Goal: Information Seeking & Learning: Learn about a topic

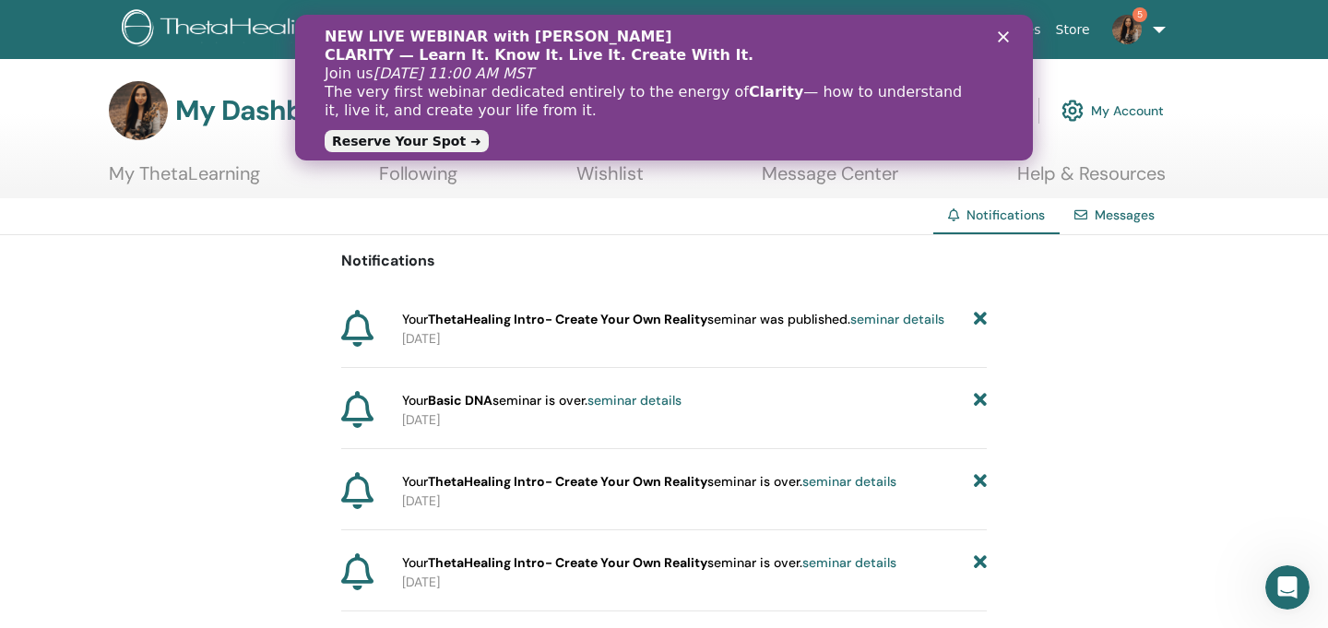
click at [1002, 38] on polygon "Bezárás" at bounding box center [1003, 36] width 11 height 11
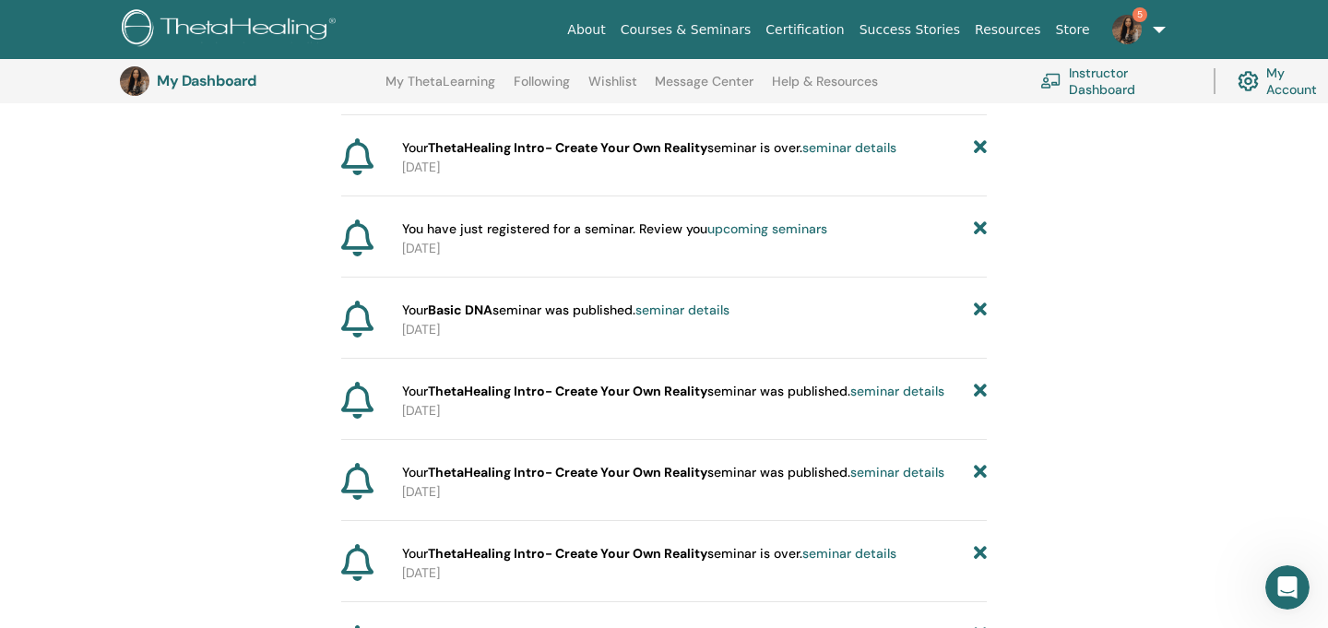
scroll to position [464, 0]
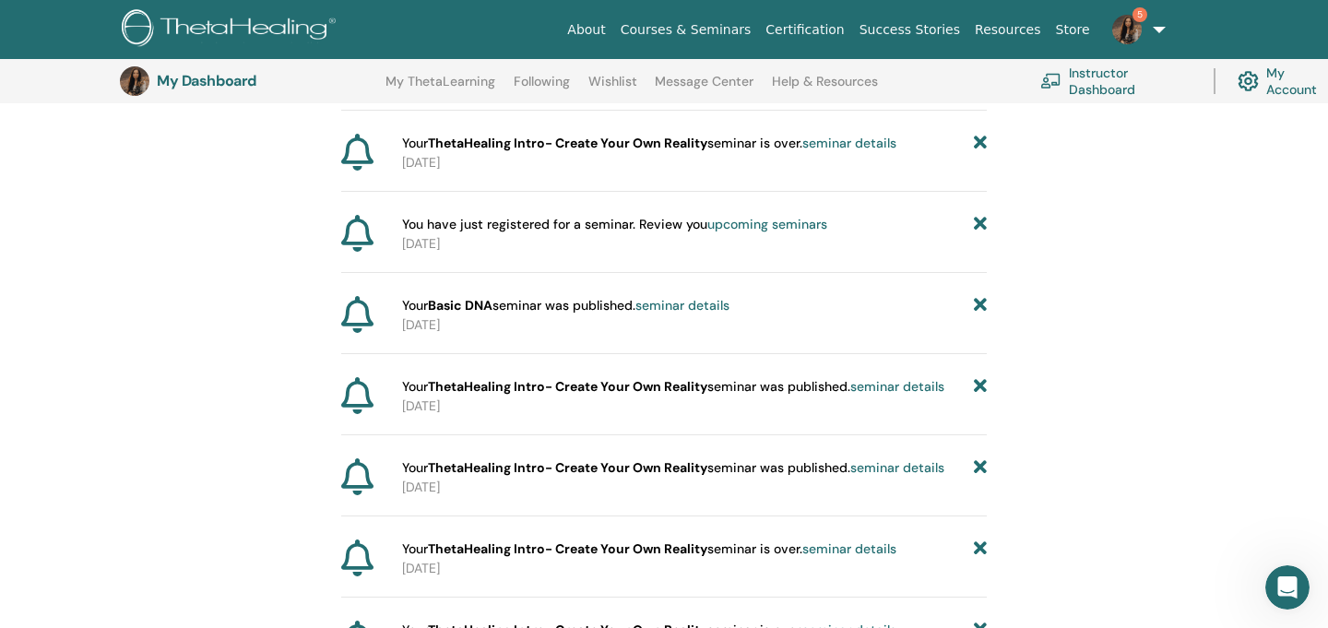
click at [985, 304] on icon at bounding box center [980, 305] width 13 height 19
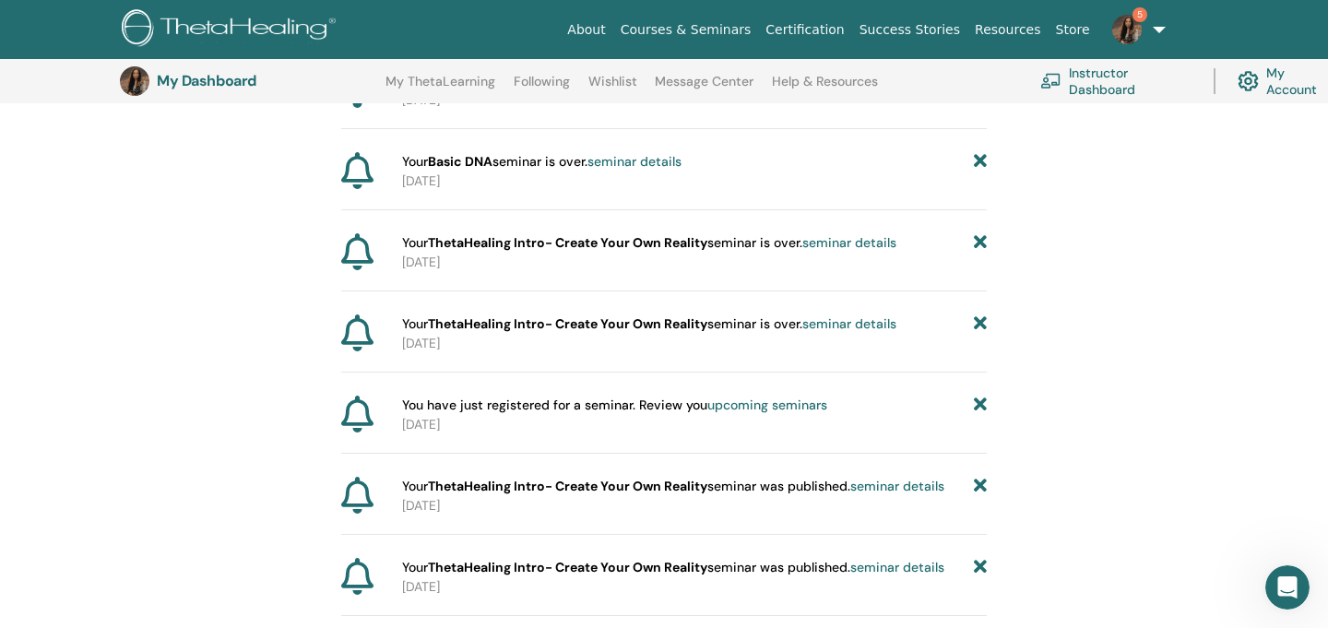
scroll to position [0, 0]
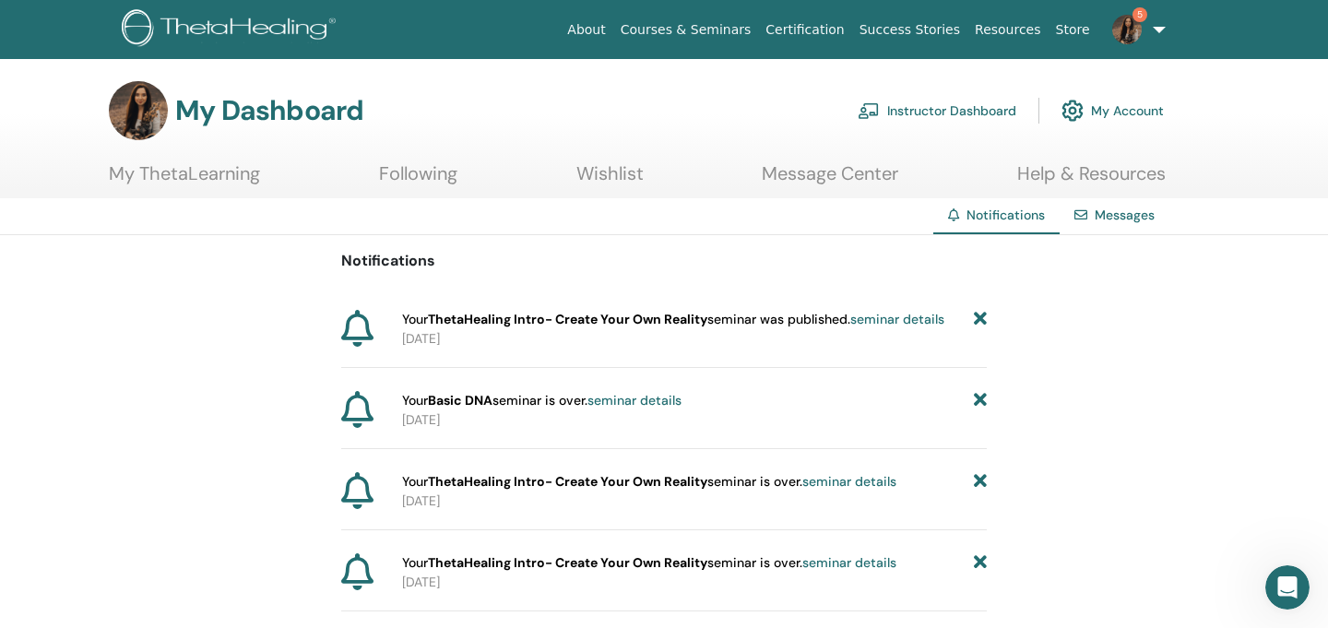
click at [986, 312] on icon at bounding box center [980, 319] width 13 height 19
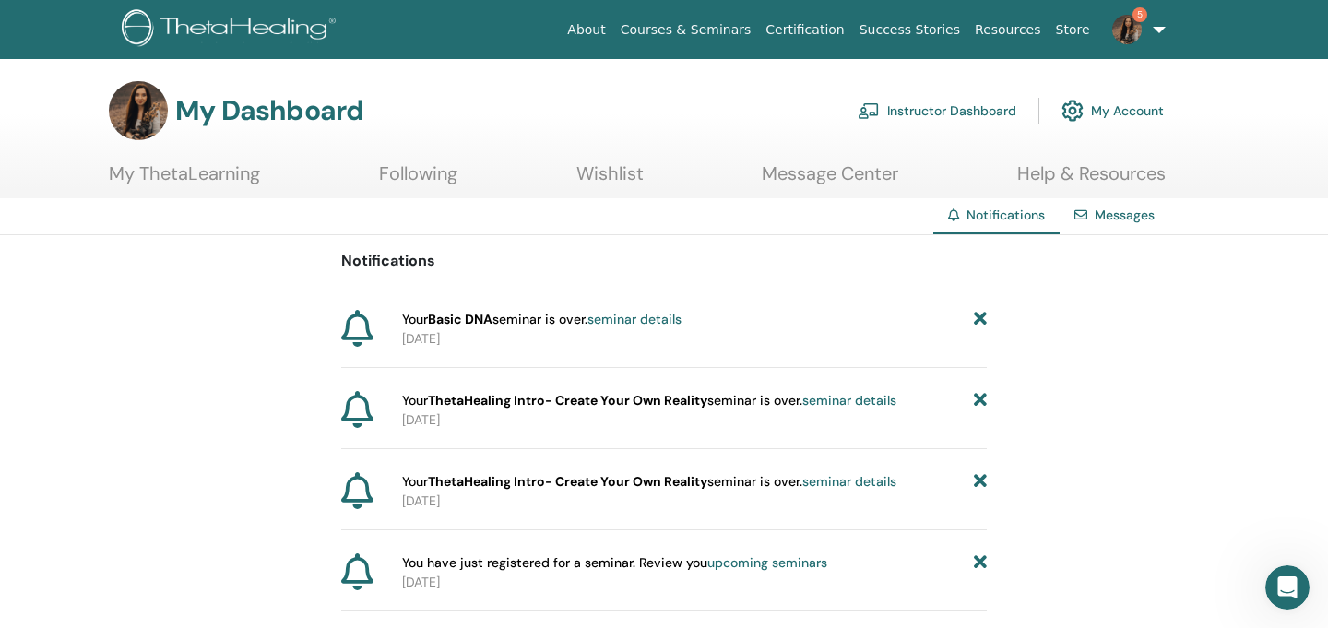
click at [984, 314] on icon at bounding box center [980, 319] width 13 height 19
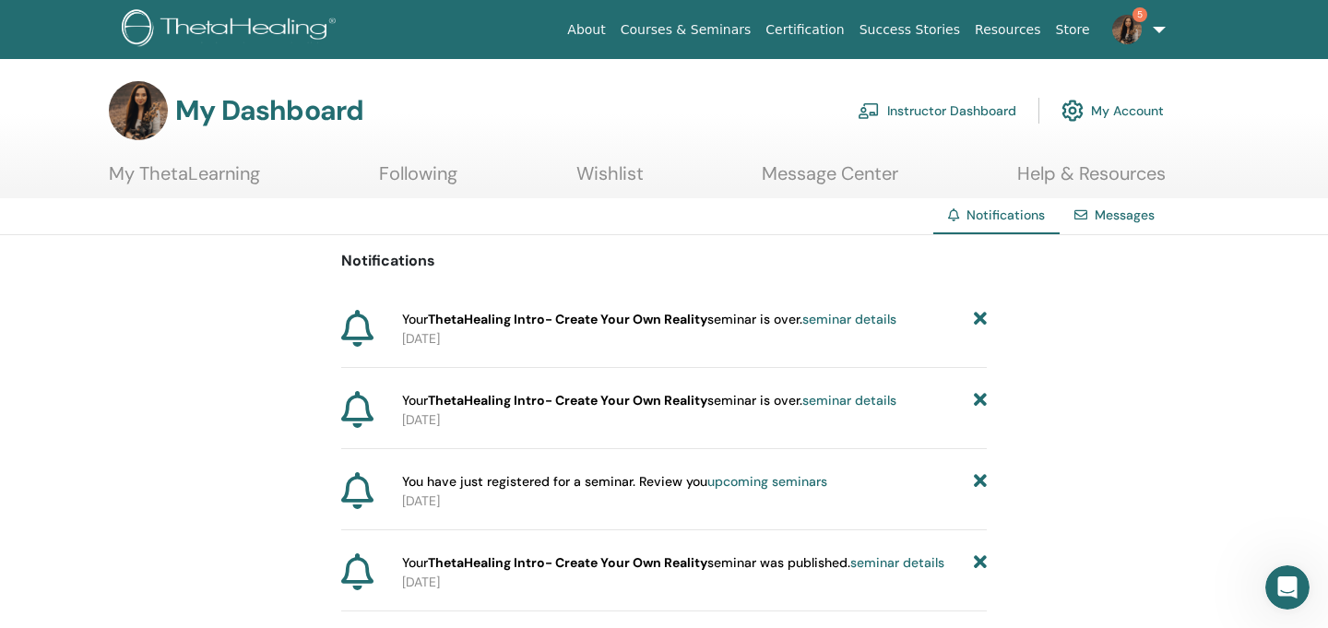
click at [984, 314] on icon at bounding box center [980, 319] width 13 height 19
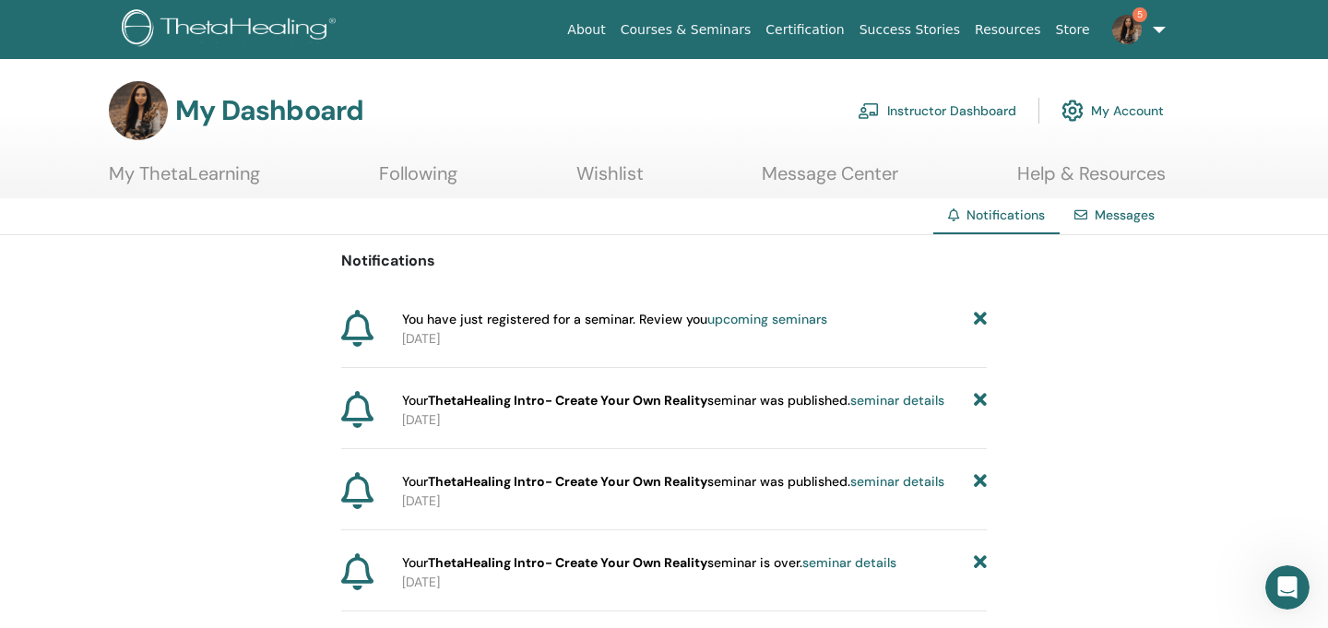
click at [984, 314] on icon at bounding box center [980, 319] width 13 height 19
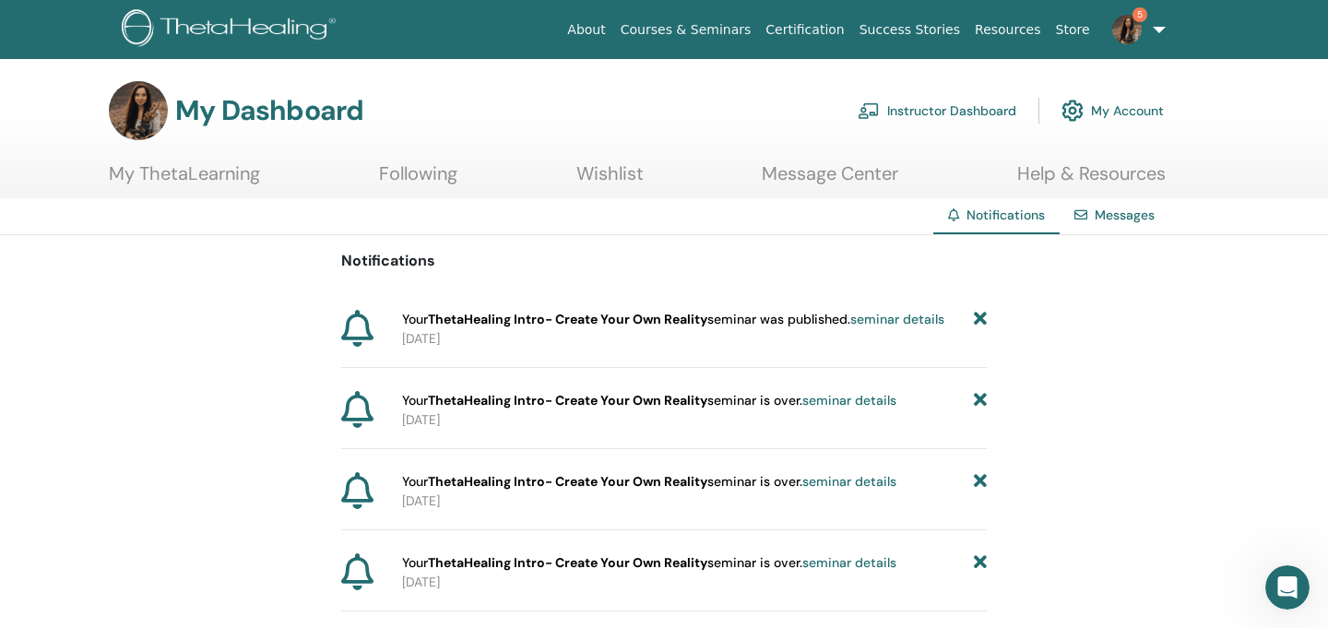
click at [984, 320] on icon at bounding box center [980, 319] width 13 height 19
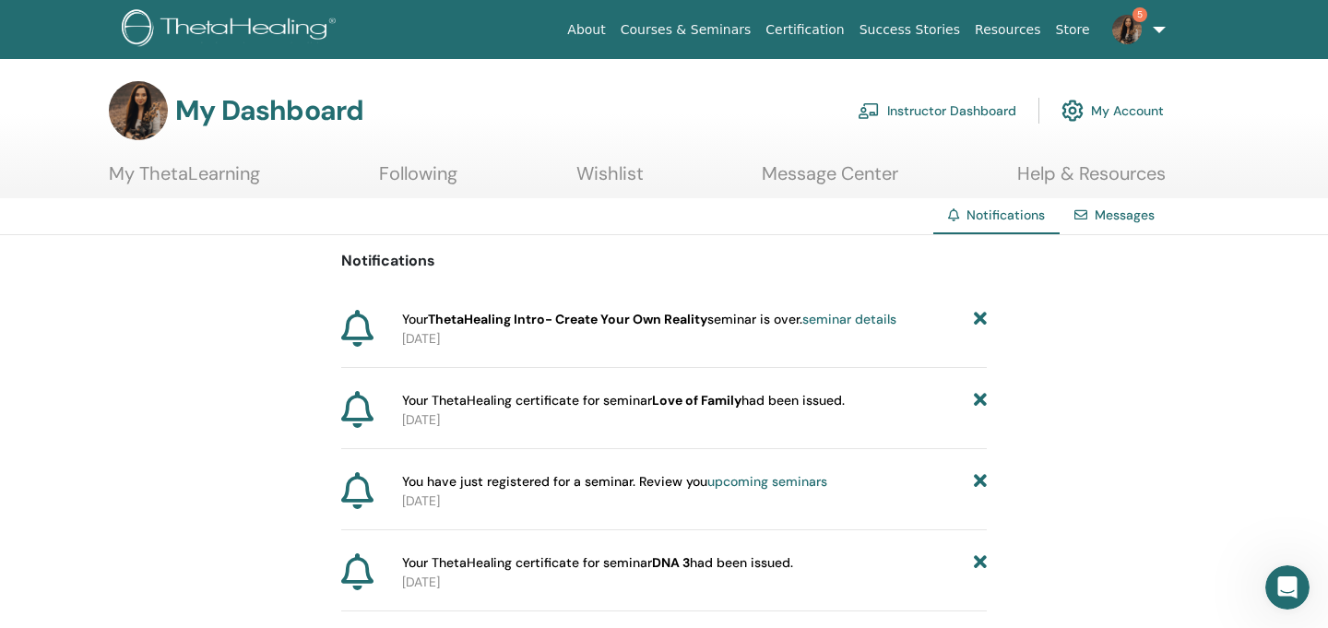
click at [984, 320] on icon at bounding box center [980, 319] width 13 height 19
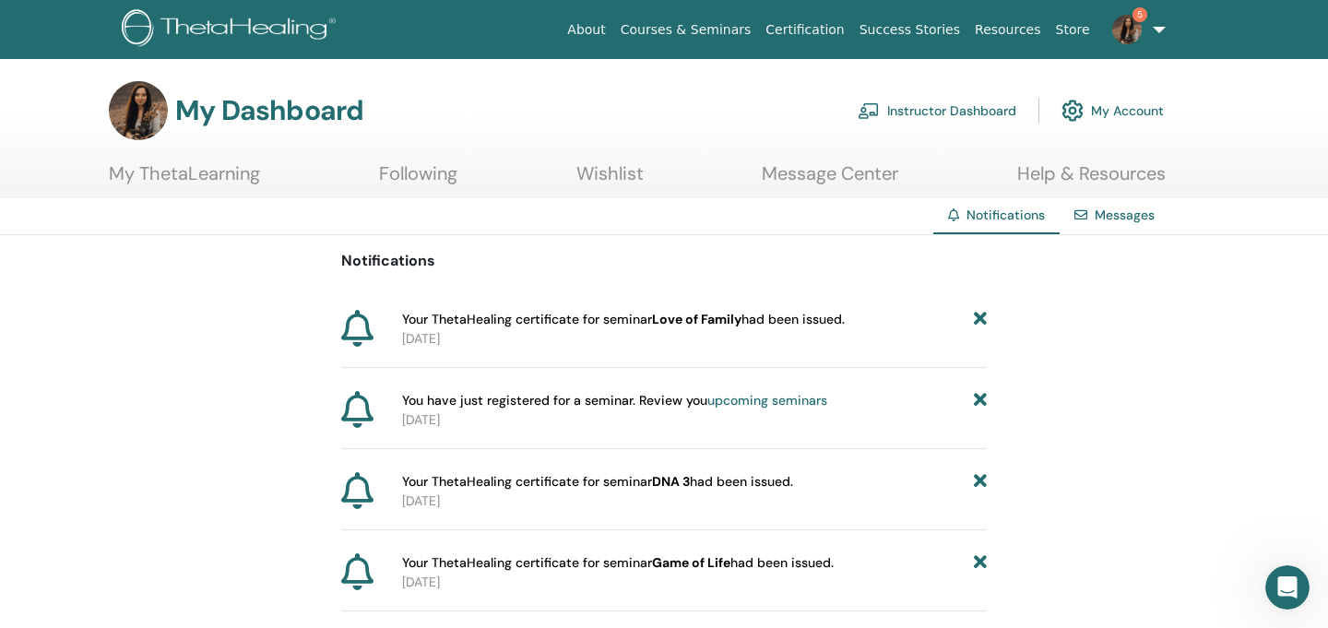
click at [979, 317] on icon at bounding box center [980, 319] width 13 height 19
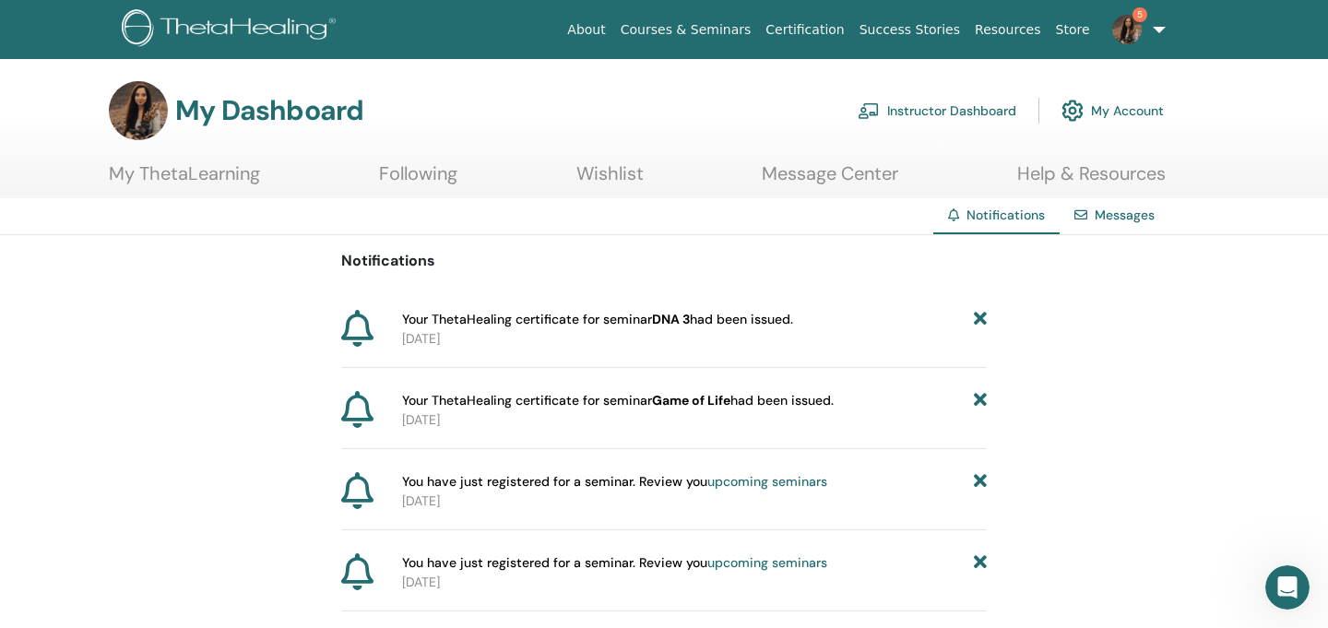
click at [982, 317] on icon at bounding box center [980, 319] width 13 height 19
click at [976, 318] on icon at bounding box center [980, 319] width 13 height 19
click at [1132, 28] on img at bounding box center [1127, 30] width 30 height 30
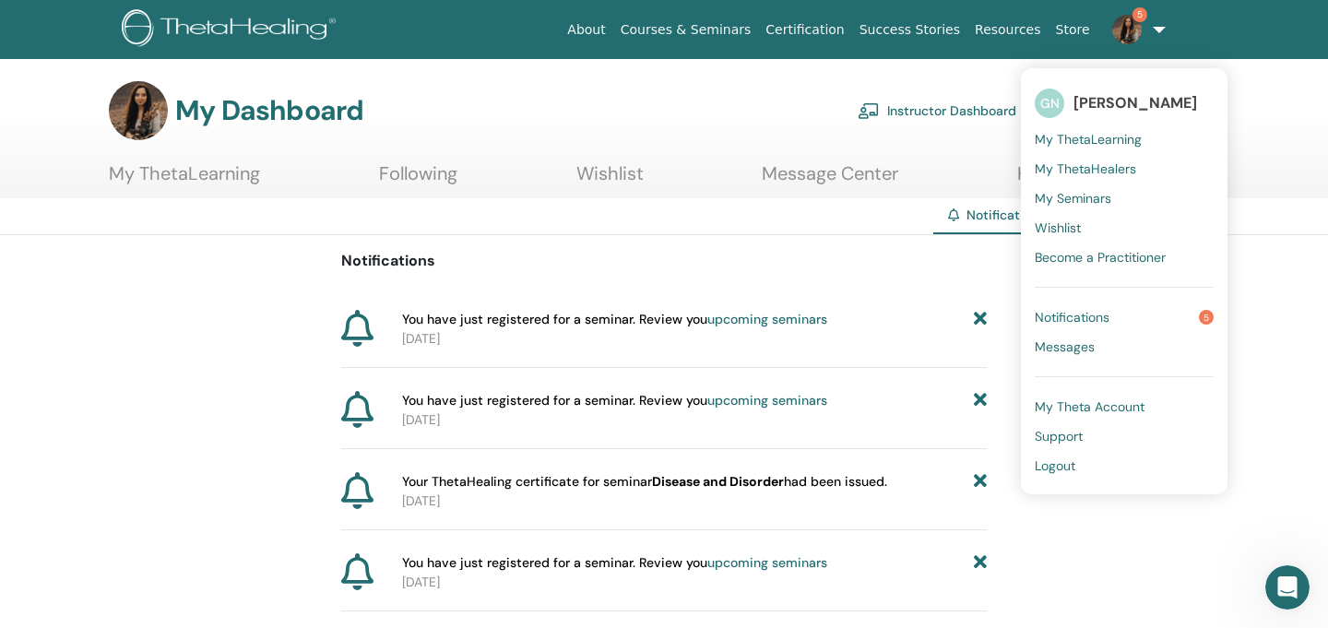
click at [1070, 323] on span "Notifications" at bounding box center [1072, 317] width 75 height 17
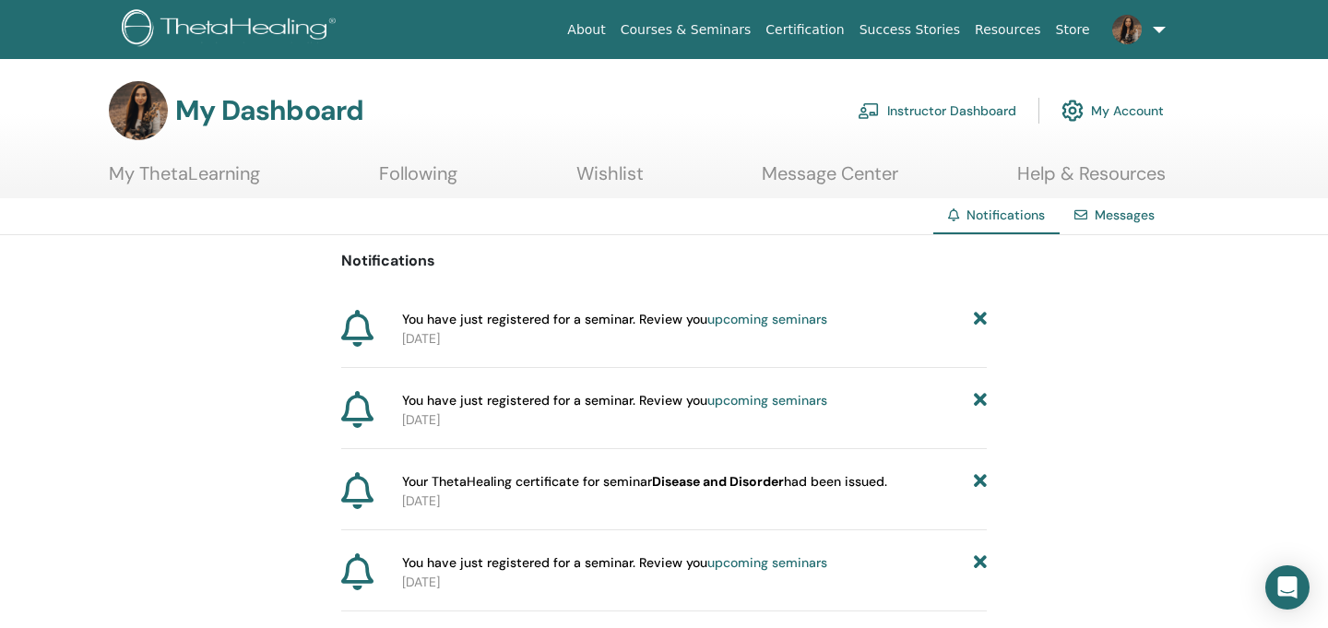
click at [1092, 169] on link "Help & Resources" at bounding box center [1091, 180] width 148 height 36
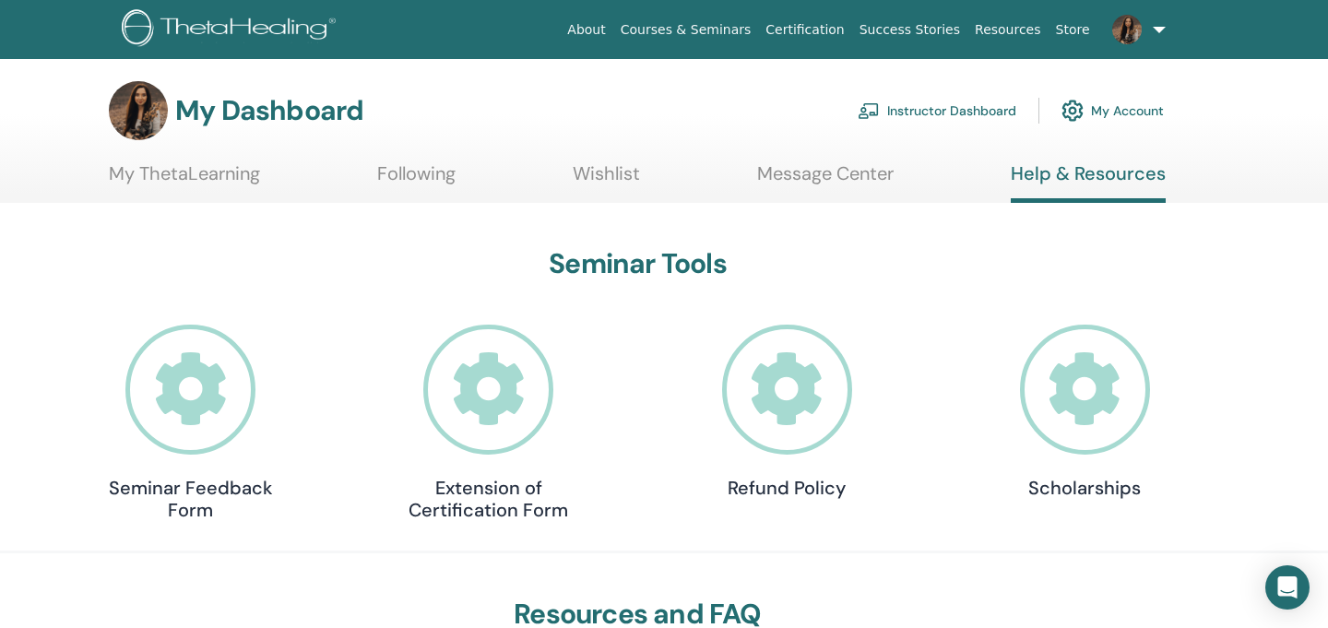
click at [610, 182] on link "Wishlist" at bounding box center [606, 180] width 67 height 36
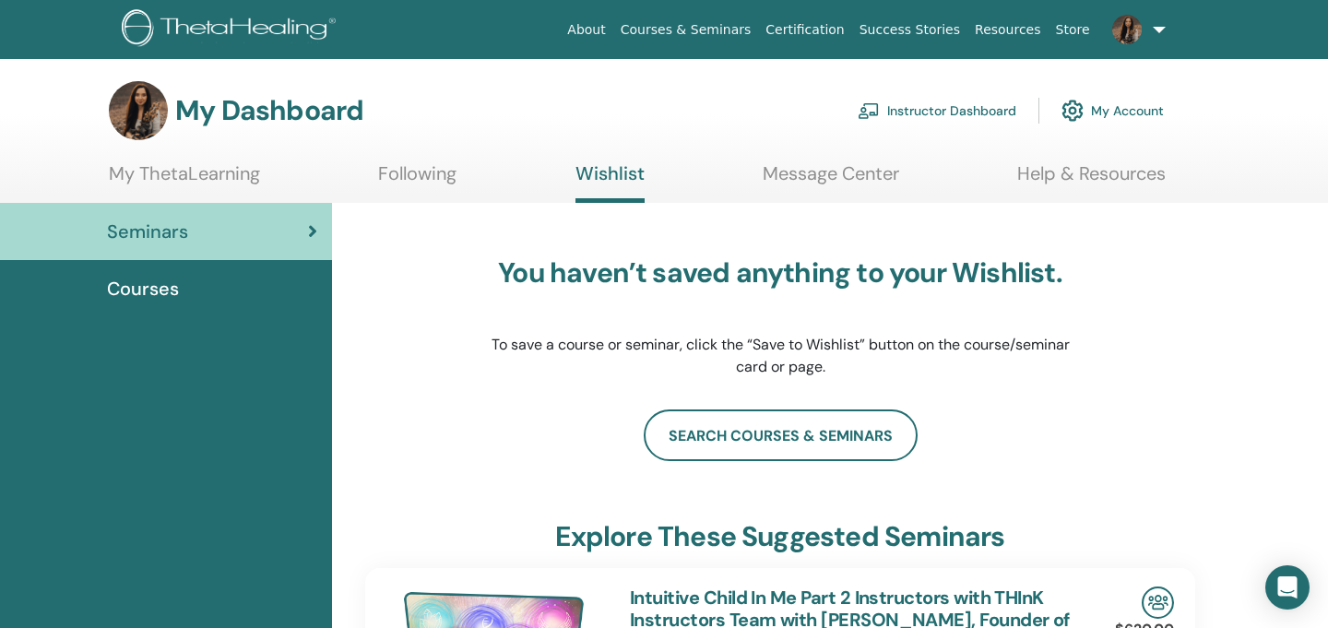
click at [394, 178] on link "Following" at bounding box center [417, 180] width 78 height 36
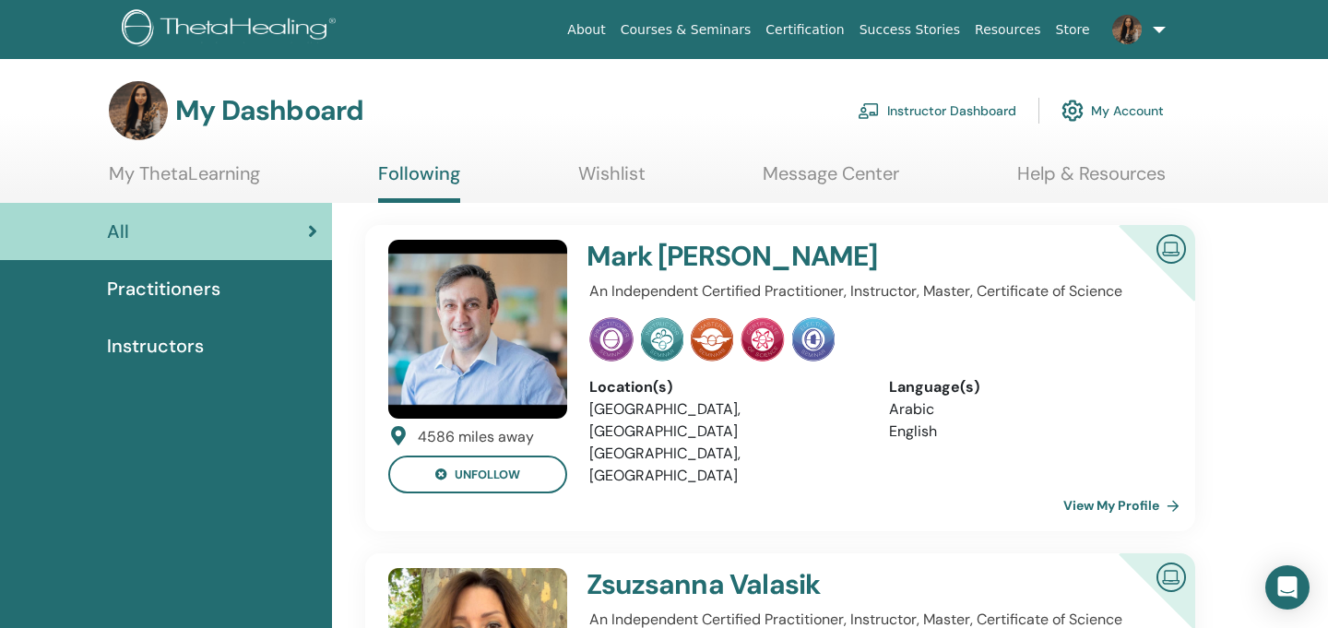
click at [196, 180] on link "My ThetaLearning" at bounding box center [184, 180] width 151 height 36
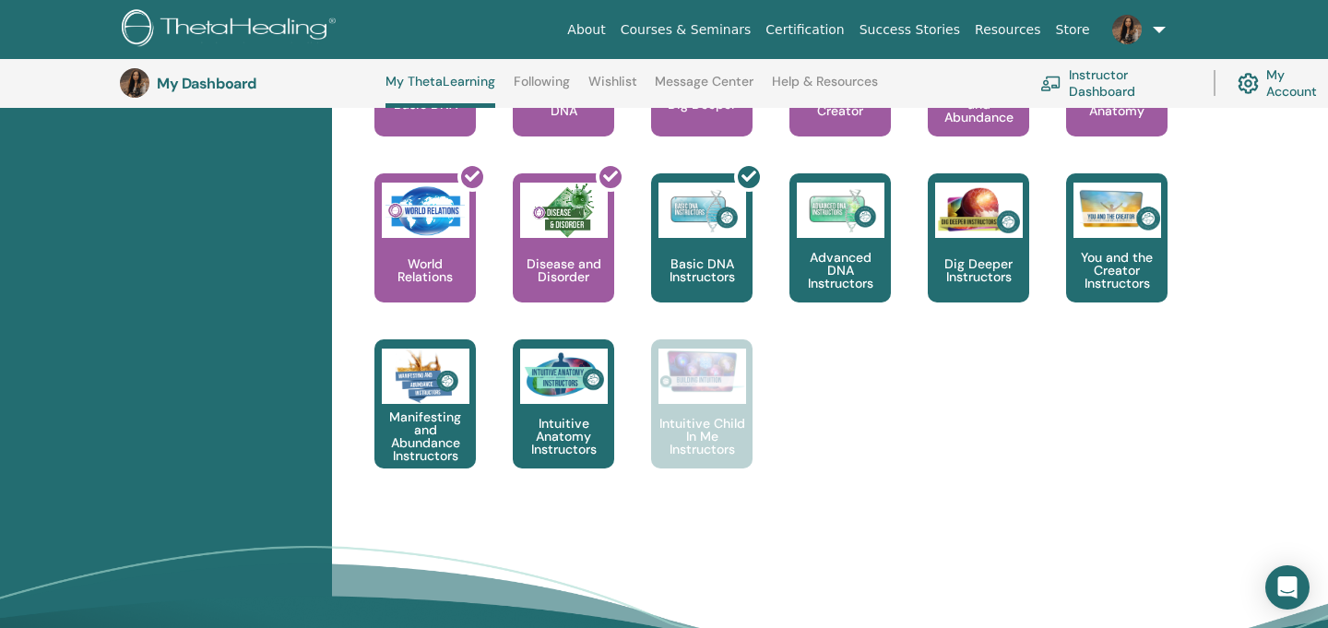
scroll to position [931, 0]
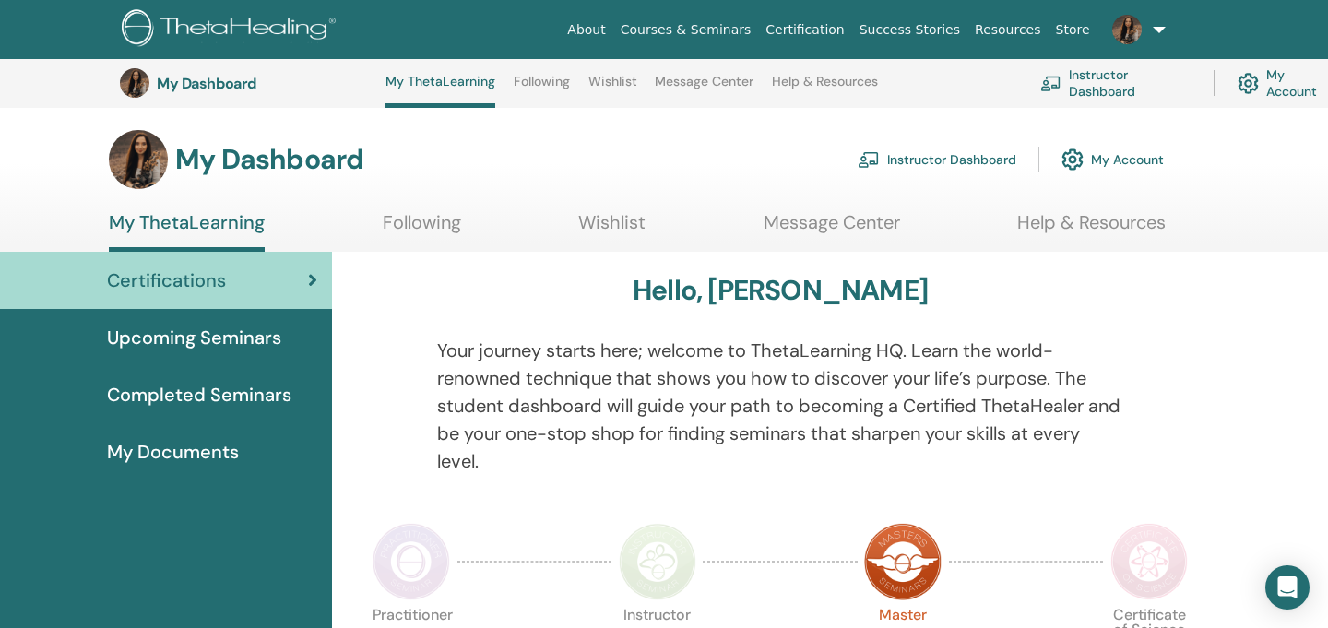
scroll to position [931, 7]
